Goal: Information Seeking & Learning: Learn about a topic

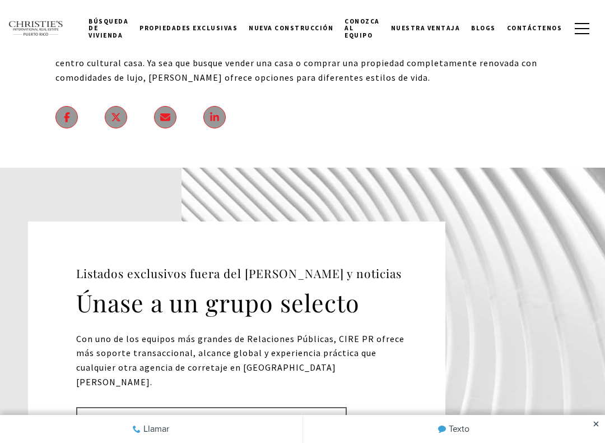
scroll to position [13586, 0]
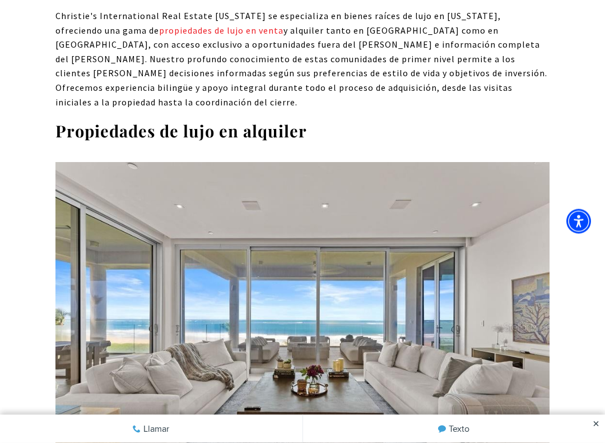
scroll to position [4917, 0]
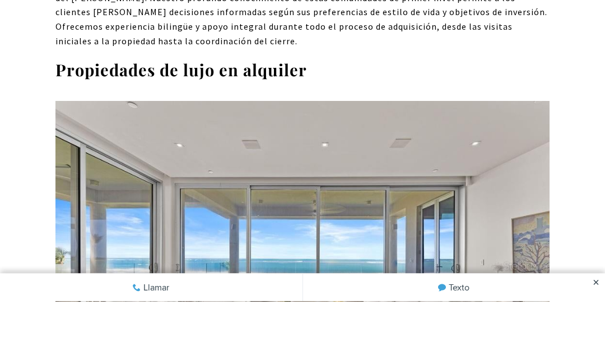
scroll to position [4976, 0]
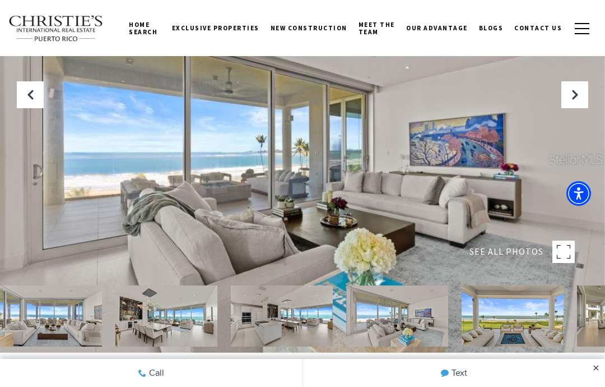
scroll to position [34, 0]
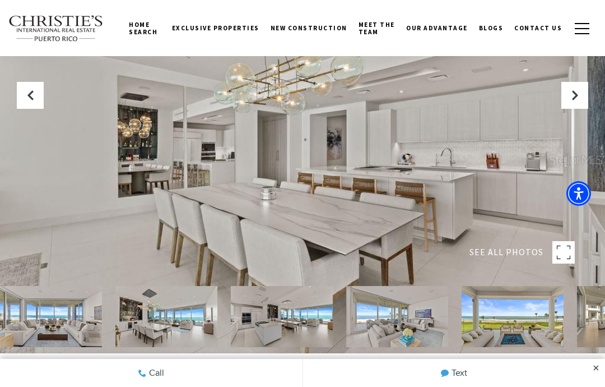
click at [578, 92] on icon "Next Slide" at bounding box center [574, 95] width 11 height 11
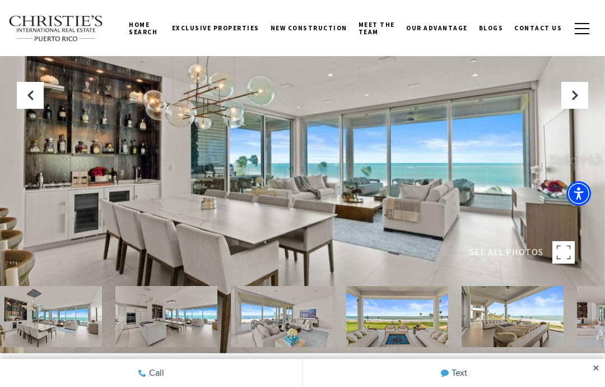
click at [574, 95] on icon "Next Slide" at bounding box center [574, 95] width 11 height 11
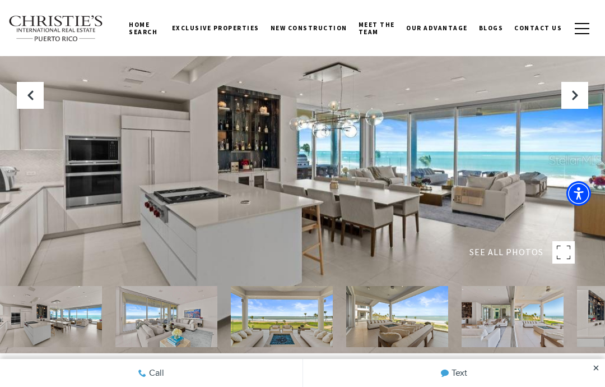
click at [578, 92] on icon "Next Slide" at bounding box center [574, 95] width 11 height 11
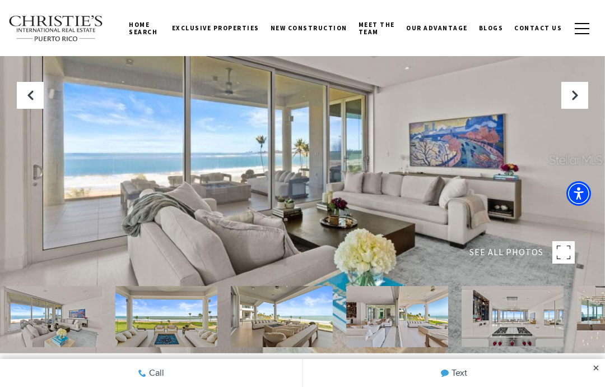
click at [576, 94] on icon "Next Slide" at bounding box center [574, 95] width 11 height 11
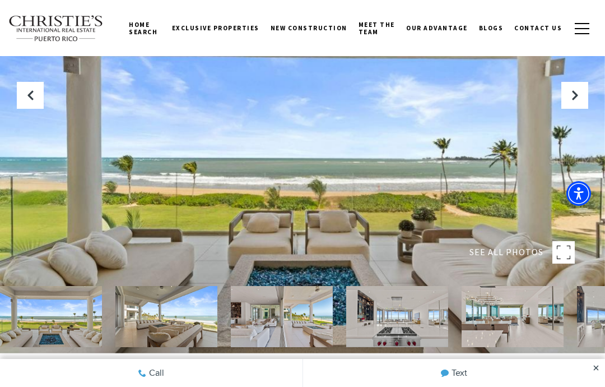
click at [583, 92] on button "Next Slide" at bounding box center [574, 95] width 27 height 27
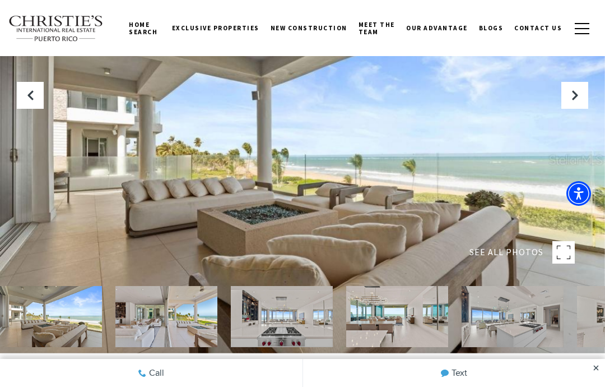
click at [581, 92] on button "Next Slide" at bounding box center [574, 95] width 27 height 27
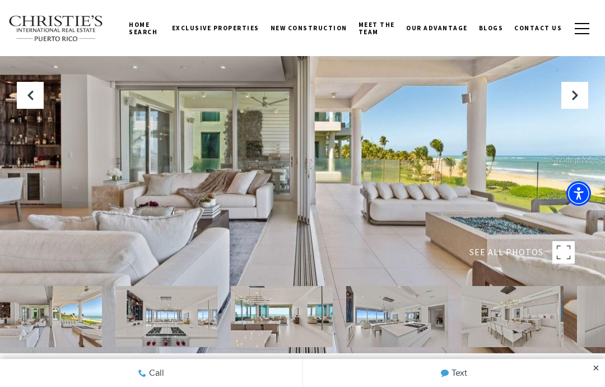
click at [579, 96] on icon "Next Slide" at bounding box center [574, 95] width 11 height 11
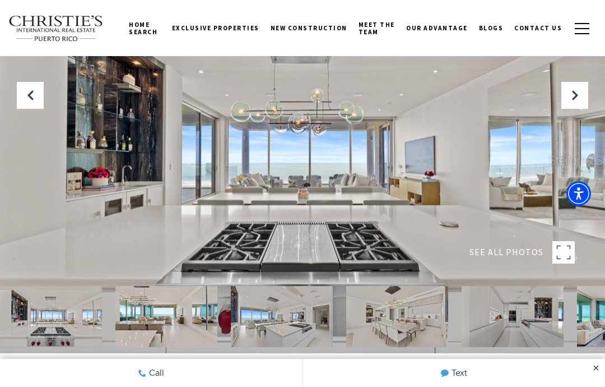
click at [584, 98] on button "Next Slide" at bounding box center [574, 95] width 27 height 27
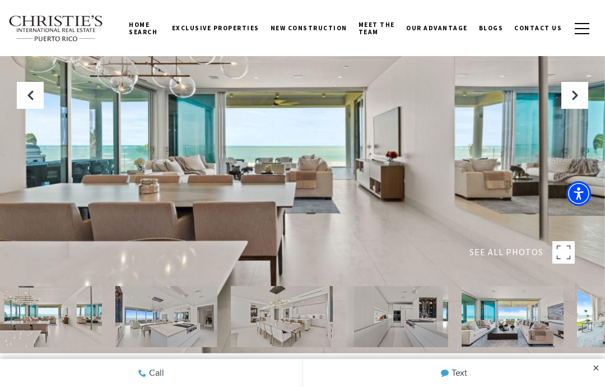
click at [584, 90] on button "Next Slide" at bounding box center [574, 95] width 27 height 27
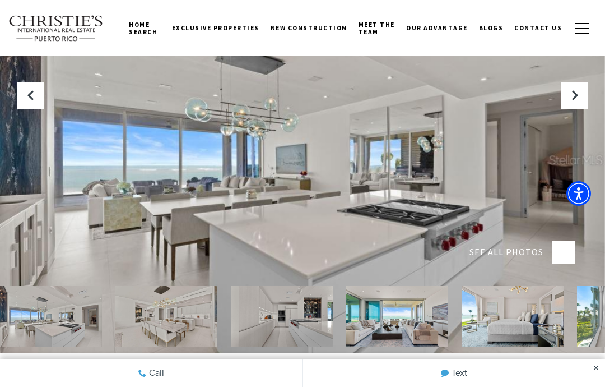
click at [584, 95] on button "Next Slide" at bounding box center [574, 95] width 27 height 27
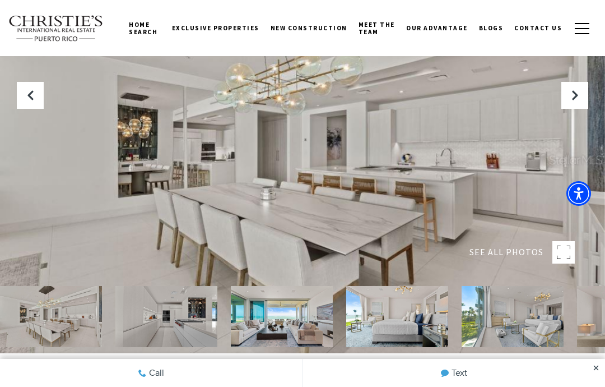
click at [586, 94] on button "Next Slide" at bounding box center [574, 95] width 27 height 27
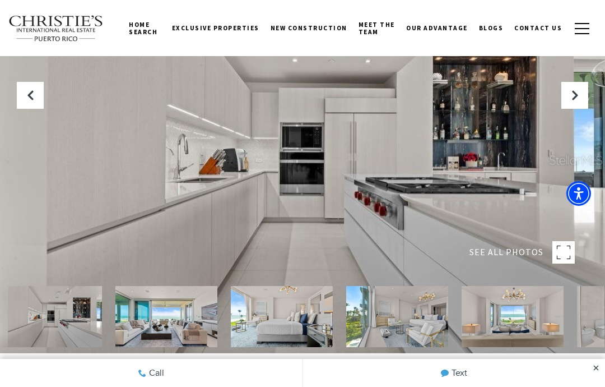
click at [583, 92] on button "Next Slide" at bounding box center [574, 95] width 27 height 27
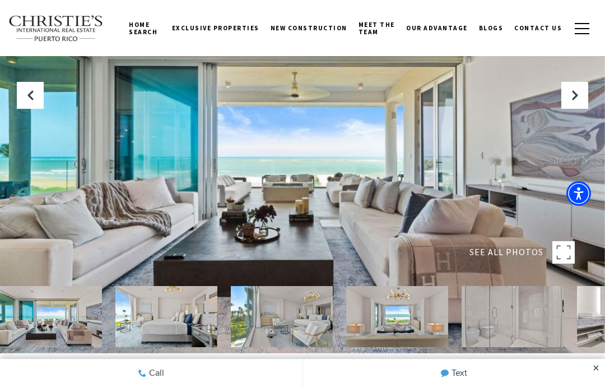
click at [583, 95] on button "Next Slide" at bounding box center [574, 95] width 27 height 27
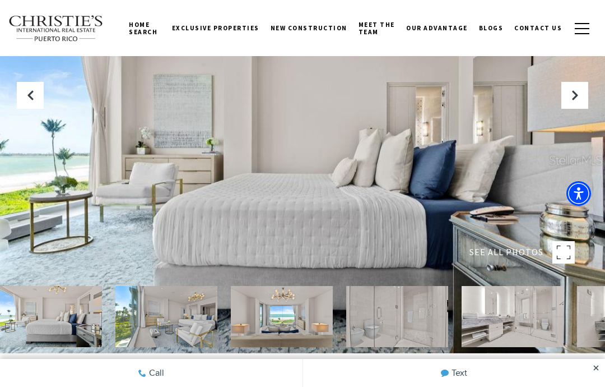
click at [588, 98] on button "Next Slide" at bounding box center [574, 95] width 27 height 27
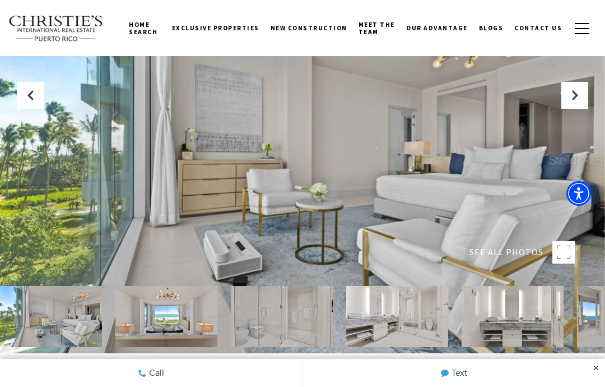
click at [577, 94] on icon "Next Slide" at bounding box center [574, 95] width 11 height 11
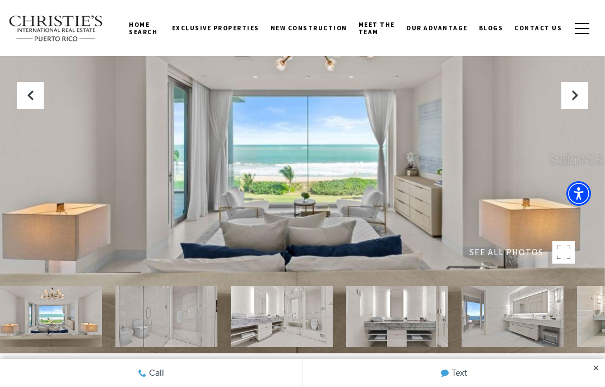
click at [582, 97] on button "Next Slide" at bounding box center [574, 95] width 27 height 27
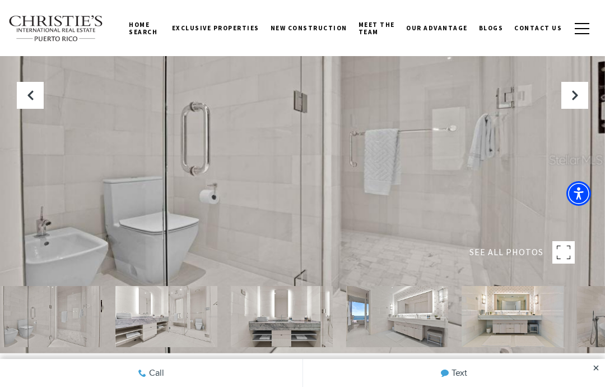
click at [585, 96] on button "Next Slide" at bounding box center [574, 95] width 27 height 27
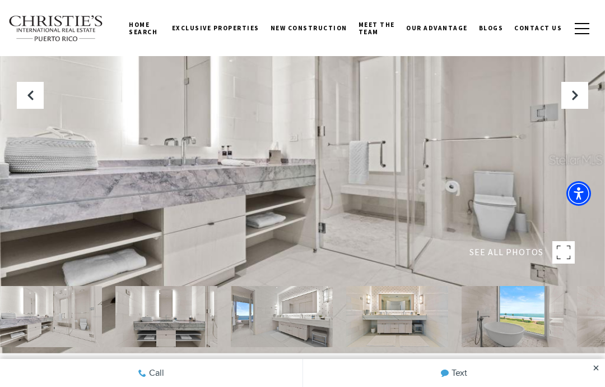
click at [583, 93] on button "Next Slide" at bounding box center [574, 95] width 27 height 27
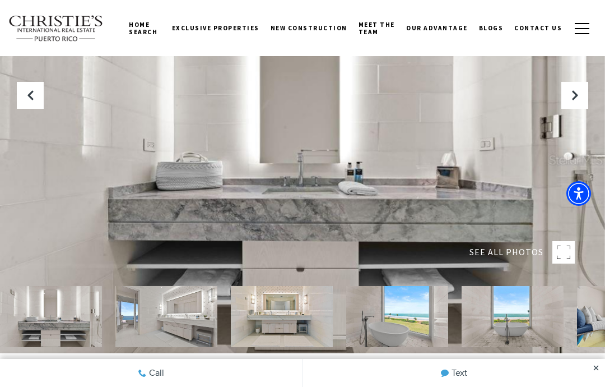
click at [578, 96] on icon "Next Slide" at bounding box center [574, 95] width 11 height 11
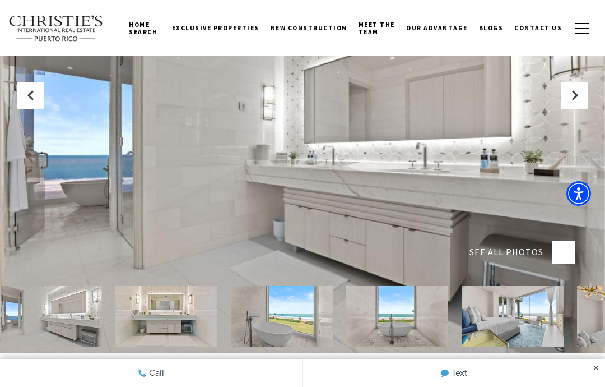
click at [581, 96] on button "Next Slide" at bounding box center [574, 95] width 27 height 27
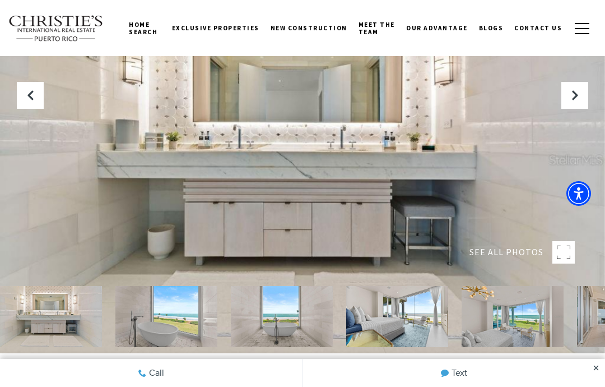
click at [578, 99] on icon "Next Slide" at bounding box center [574, 95] width 11 height 11
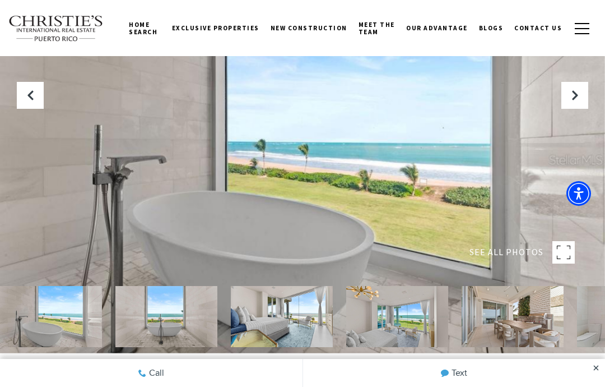
click at [579, 98] on icon "Next Slide" at bounding box center [574, 95] width 11 height 11
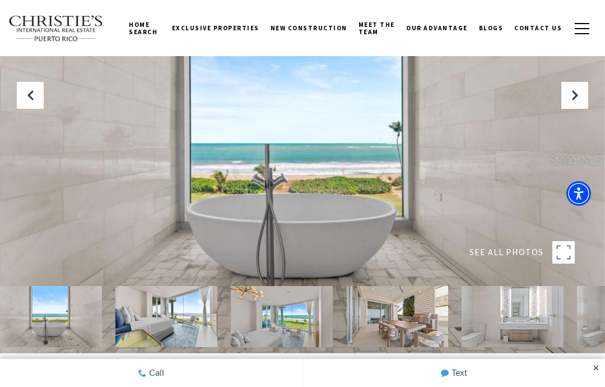
click at [576, 100] on icon "Next Slide" at bounding box center [574, 95] width 11 height 11
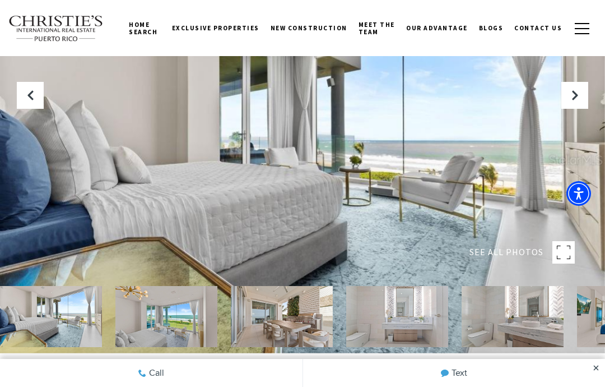
click at [574, 99] on icon "Next Slide" at bounding box center [574, 95] width 11 height 11
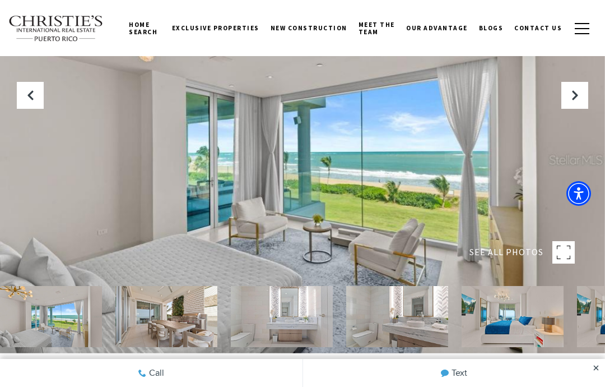
click at [574, 99] on icon "Next Slide" at bounding box center [574, 95] width 11 height 11
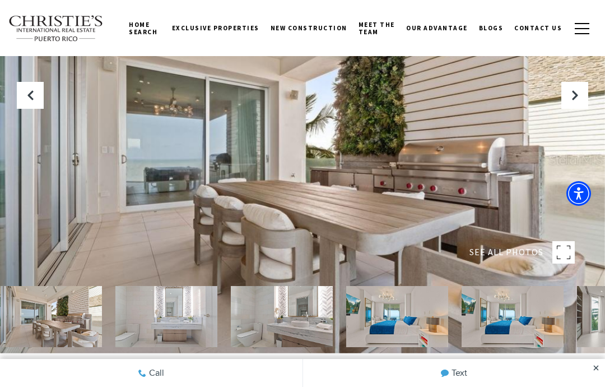
click at [574, 101] on button "Next Slide" at bounding box center [574, 95] width 27 height 27
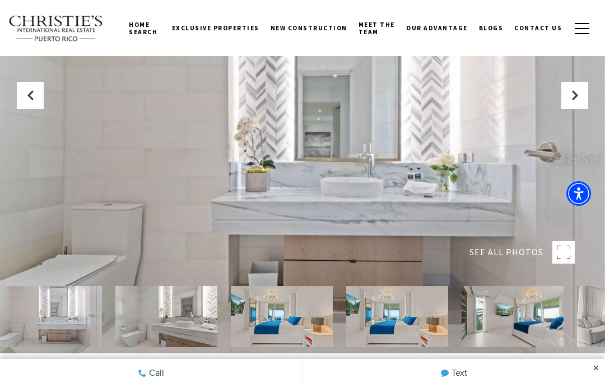
click at [574, 102] on button "Next Slide" at bounding box center [574, 95] width 27 height 27
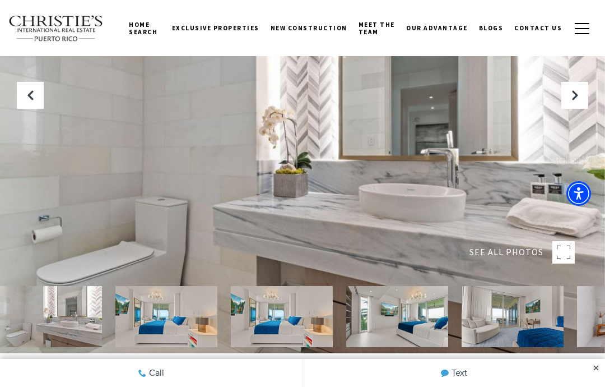
click at [577, 105] on button "Next Slide" at bounding box center [574, 95] width 27 height 27
